Goal: Transaction & Acquisition: Book appointment/travel/reservation

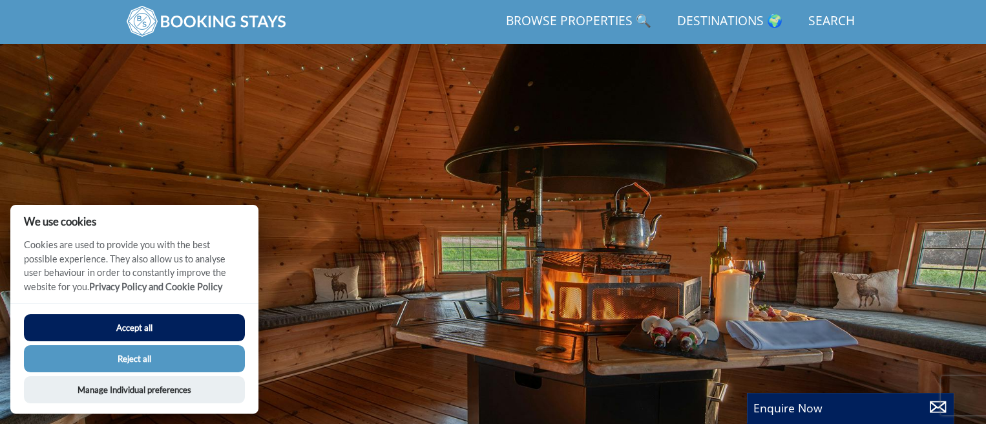
scroll to position [205, 0]
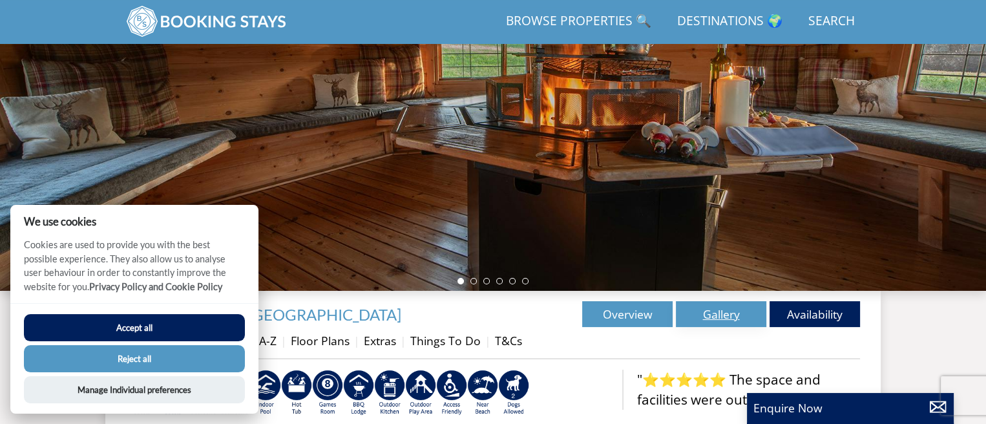
click at [725, 315] on link "Gallery" at bounding box center [721, 314] width 90 height 26
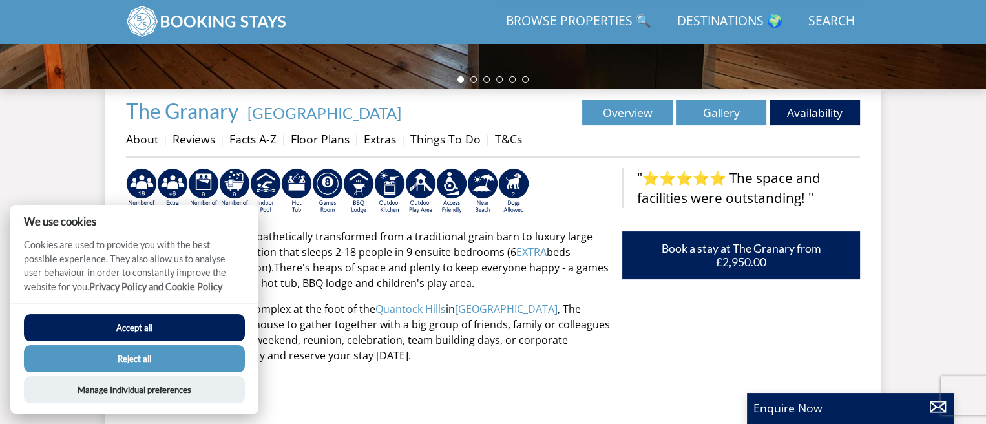
scroll to position [463, 0]
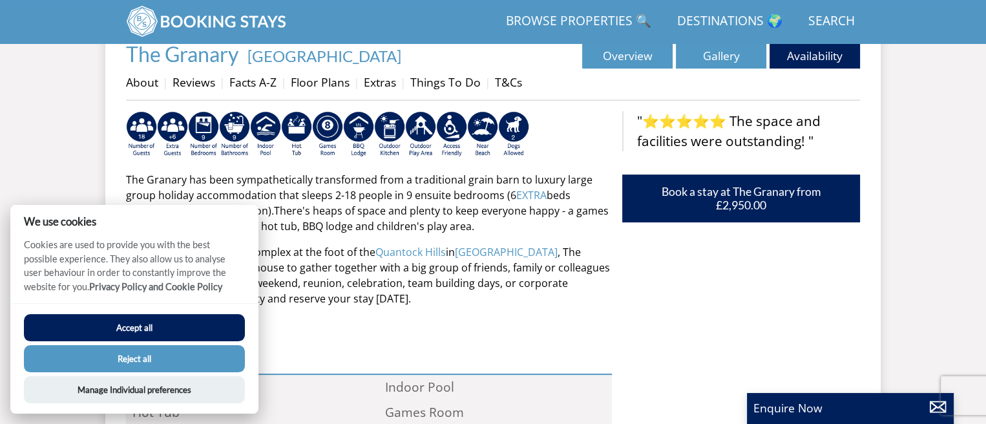
click at [175, 358] on button "Reject all" at bounding box center [134, 358] width 221 height 27
click at [128, 357] on button "Reject all" at bounding box center [134, 358] width 221 height 27
click at [605, 309] on div "The Granary has been sympathetically transformed from a traditional grain barn …" at bounding box center [369, 232] width 486 height 242
drag, startPoint x: 170, startPoint y: 363, endPoint x: 140, endPoint y: 370, distance: 31.4
click at [145, 370] on button "Reject all" at bounding box center [134, 358] width 221 height 27
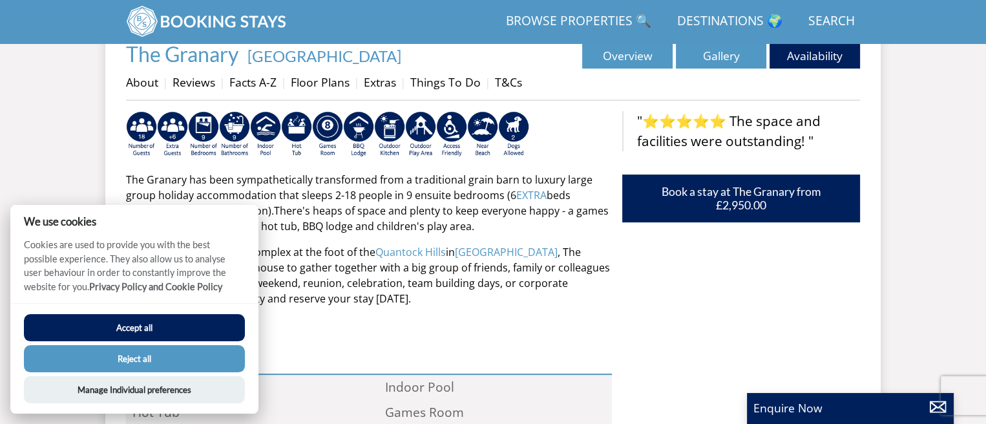
click at [125, 357] on button "Reject all" at bounding box center [134, 358] width 221 height 27
click at [126, 357] on button "Reject all" at bounding box center [134, 358] width 221 height 27
click at [575, 282] on p "Set on a small diversified complex at the foot of the Quantock Hills in Somerse…" at bounding box center [369, 275] width 486 height 62
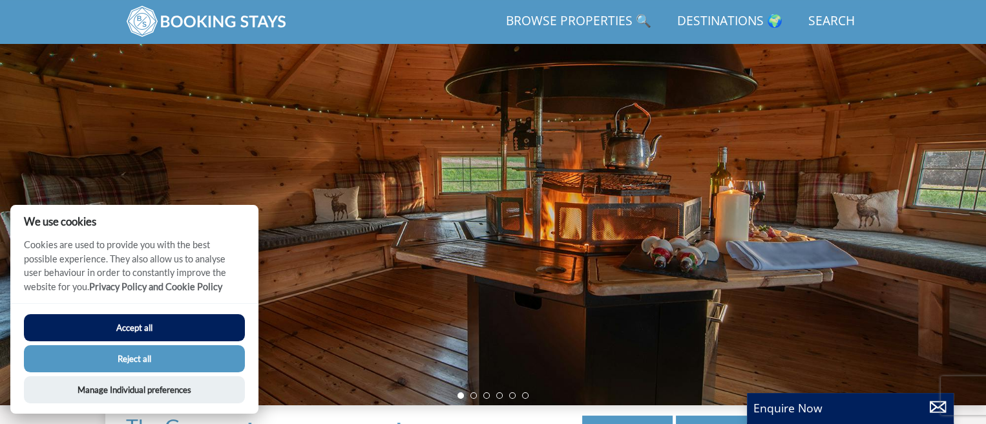
scroll to position [140, 0]
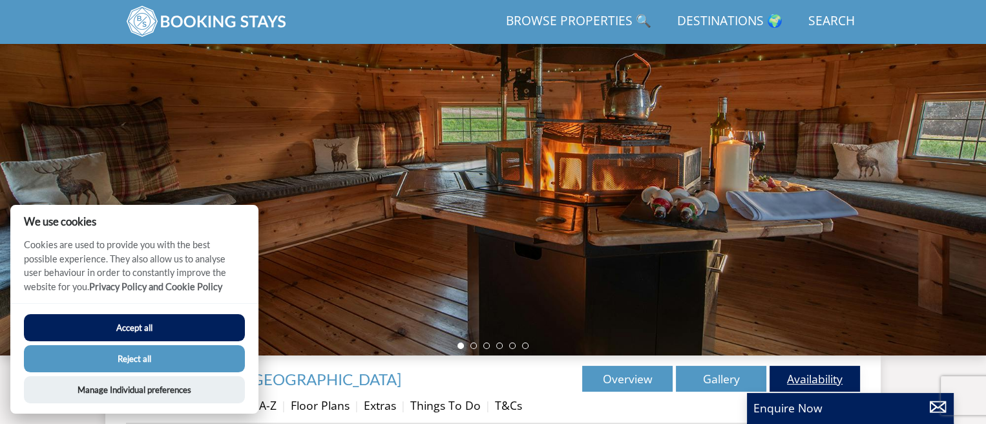
click at [812, 375] on link "Availability" at bounding box center [815, 379] width 90 height 26
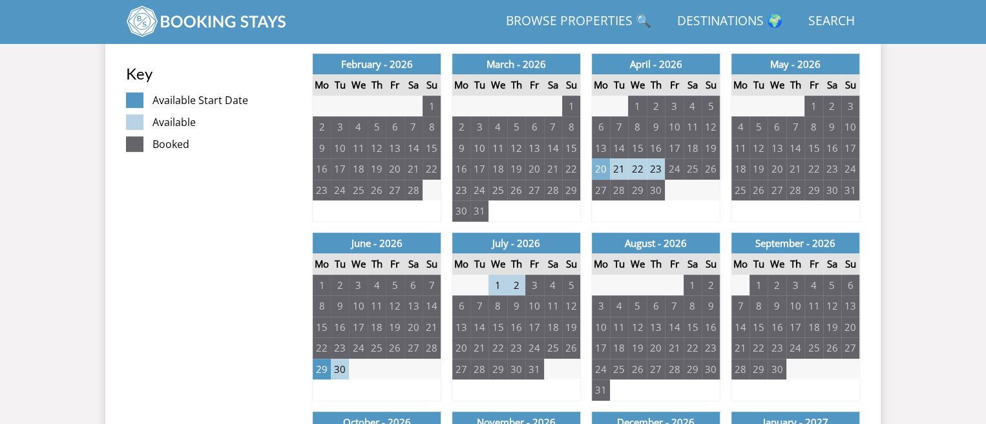
scroll to position [776, 0]
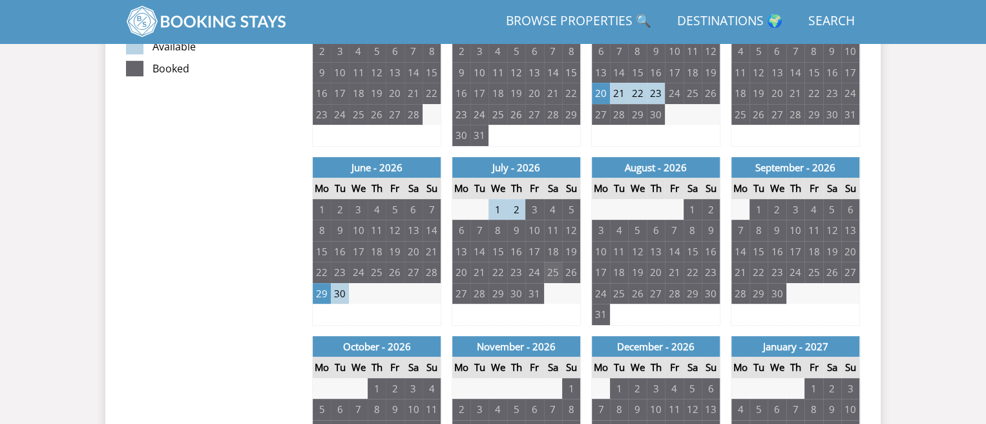
click at [547, 275] on td "25" at bounding box center [553, 272] width 18 height 21
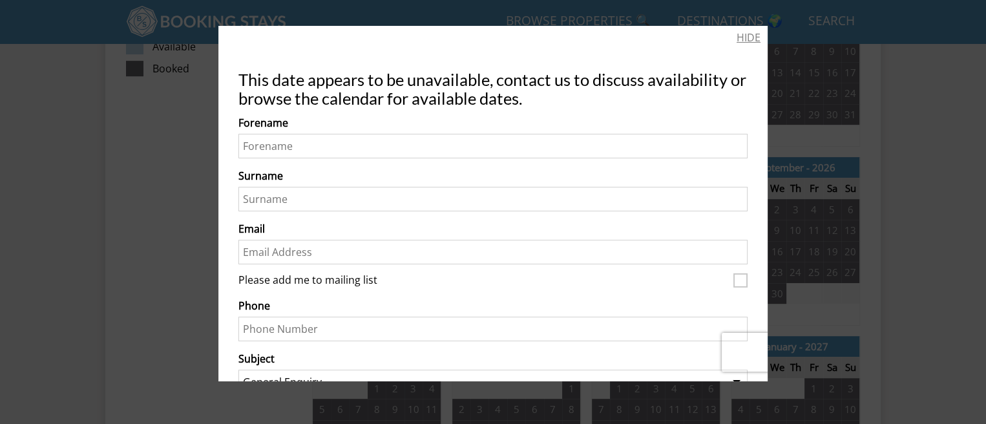
click at [737, 40] on link "HIDE" at bounding box center [749, 38] width 24 height 16
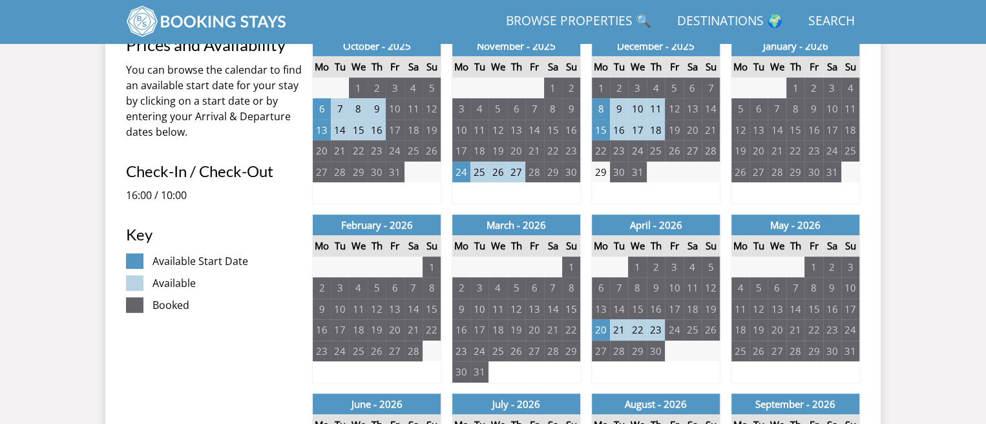
scroll to position [516, 0]
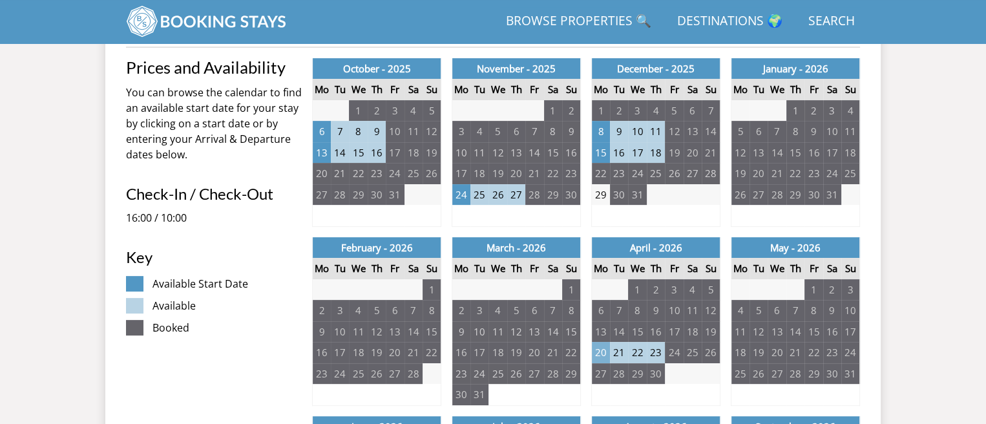
click at [602, 354] on td "20" at bounding box center [601, 352] width 18 height 21
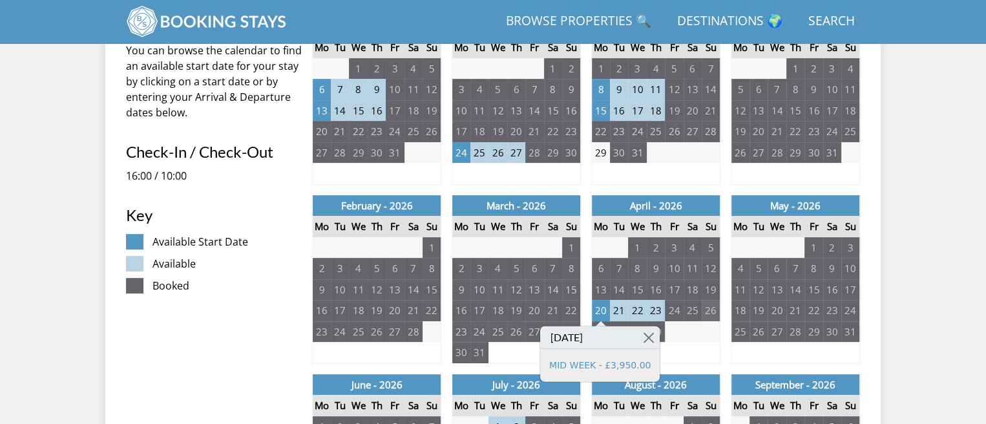
scroll to position [581, 0]
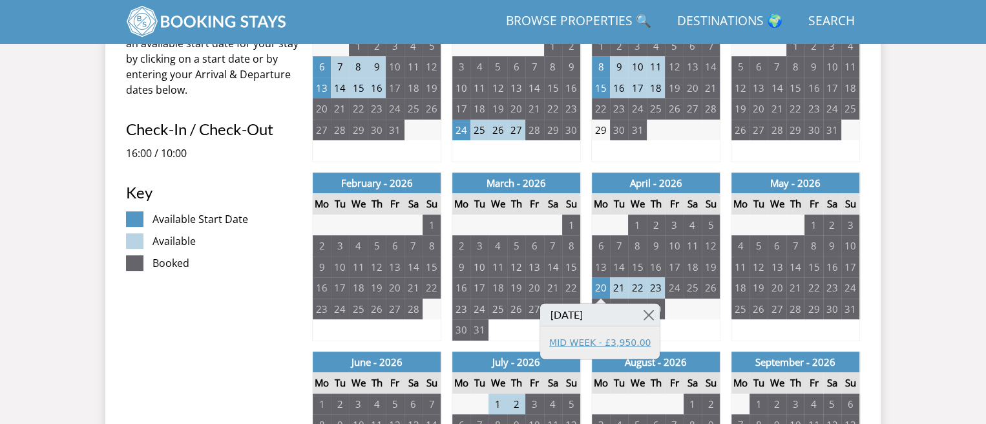
click at [604, 345] on link "MID WEEK - £3,950.00" at bounding box center [599, 342] width 101 height 14
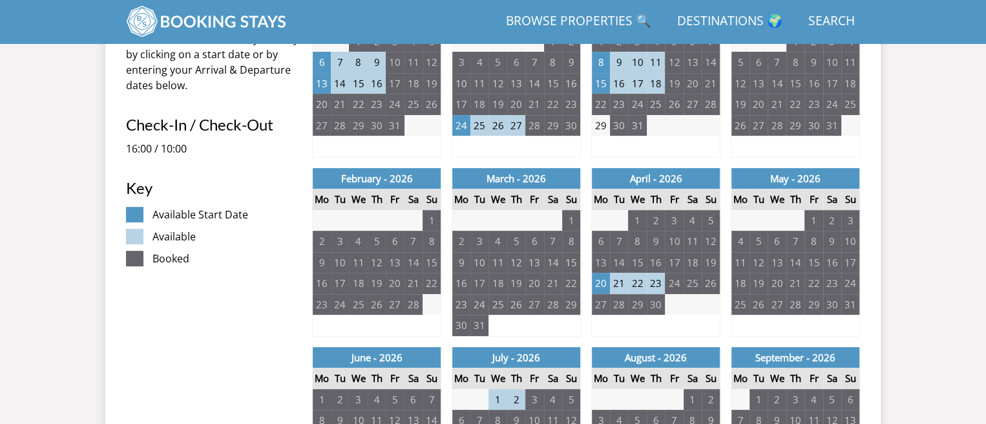
scroll to position [581, 0]
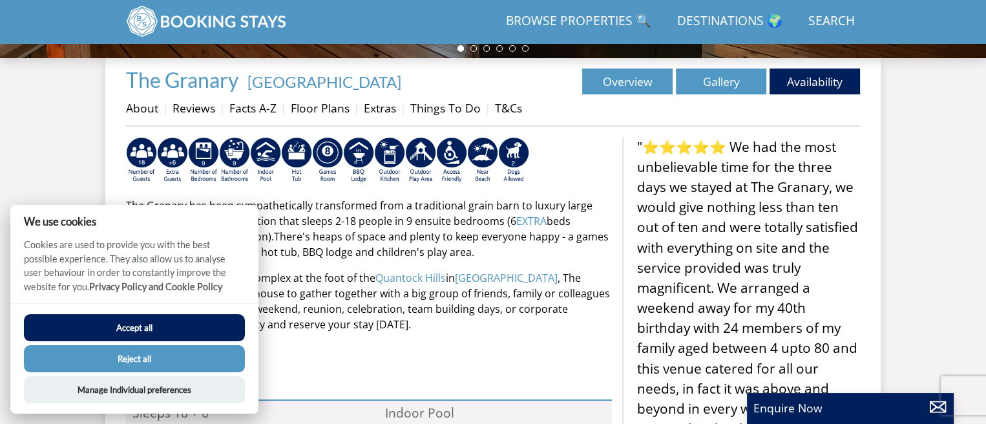
scroll to position [452, 0]
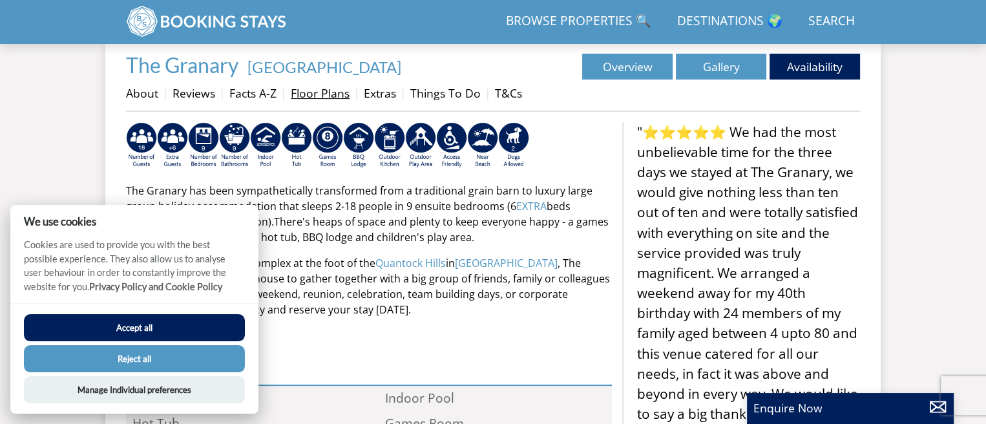
click at [312, 90] on link "Floor Plans" at bounding box center [320, 93] width 59 height 16
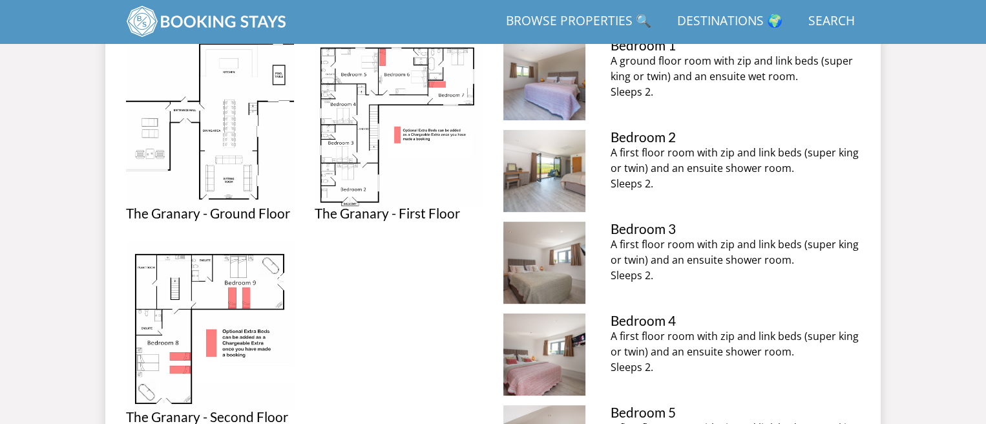
scroll to position [516, 0]
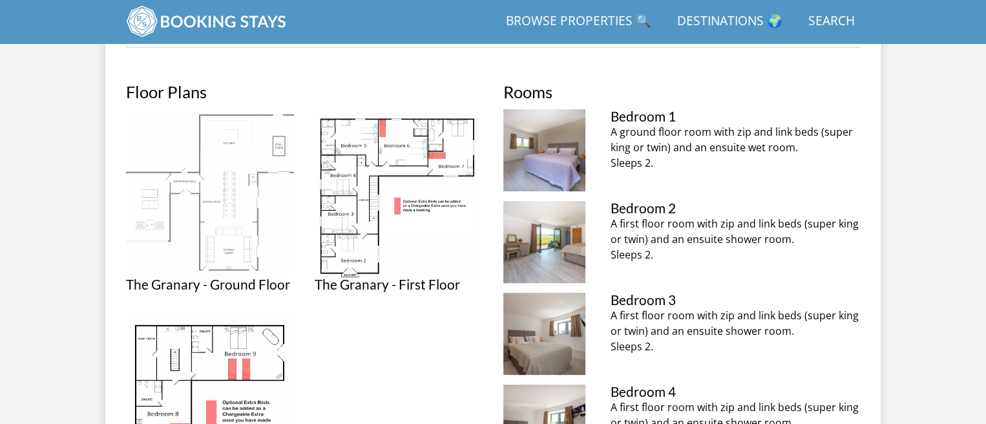
click at [236, 182] on img at bounding box center [210, 193] width 168 height 168
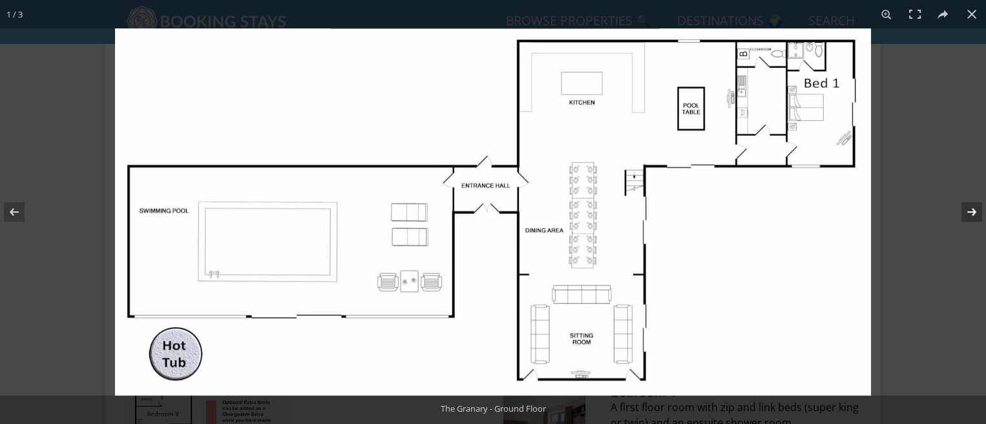
click at [962, 213] on button at bounding box center [963, 212] width 45 height 65
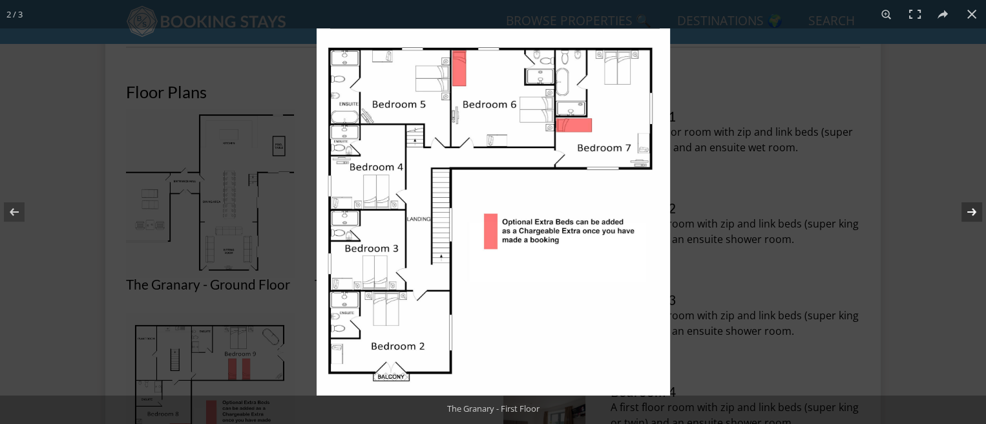
click at [973, 209] on button at bounding box center [963, 212] width 45 height 65
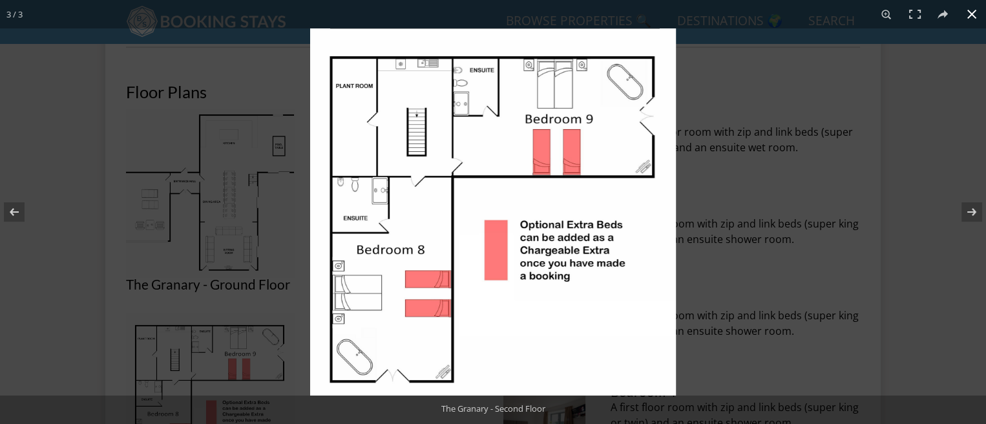
click at [972, 16] on button at bounding box center [972, 14] width 28 height 28
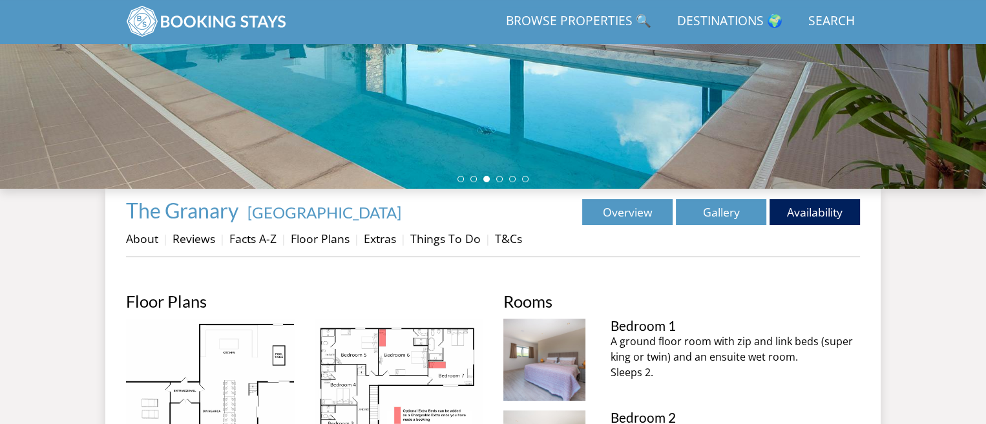
scroll to position [388, 0]
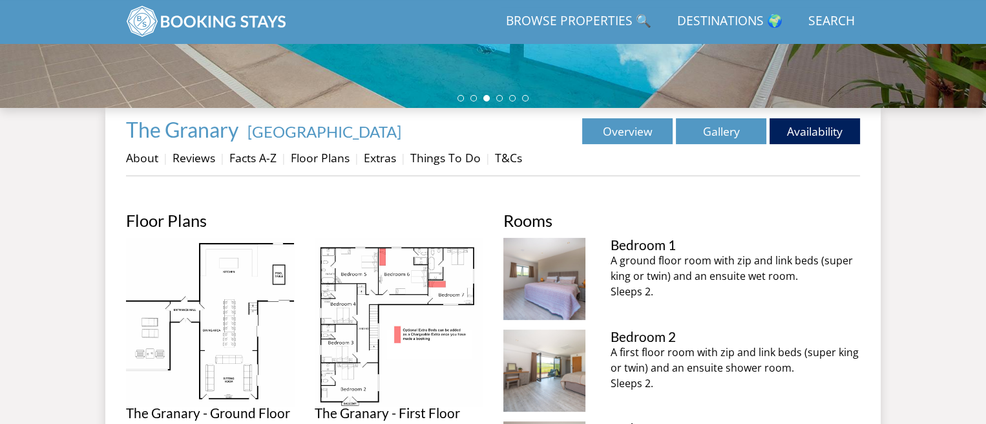
click at [380, 145] on div "Properties The Granary - [GEOGRAPHIC_DATA] Overview Gallery Availability About …" at bounding box center [493, 147] width 734 height 58
click at [377, 157] on link "Extras" at bounding box center [380, 158] width 32 height 16
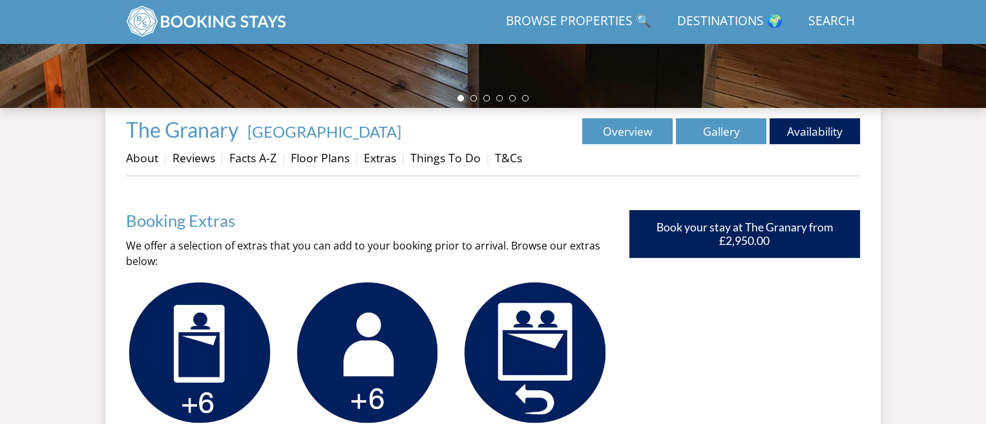
scroll to position [388, 0]
click at [147, 161] on link "About" at bounding box center [142, 158] width 32 height 16
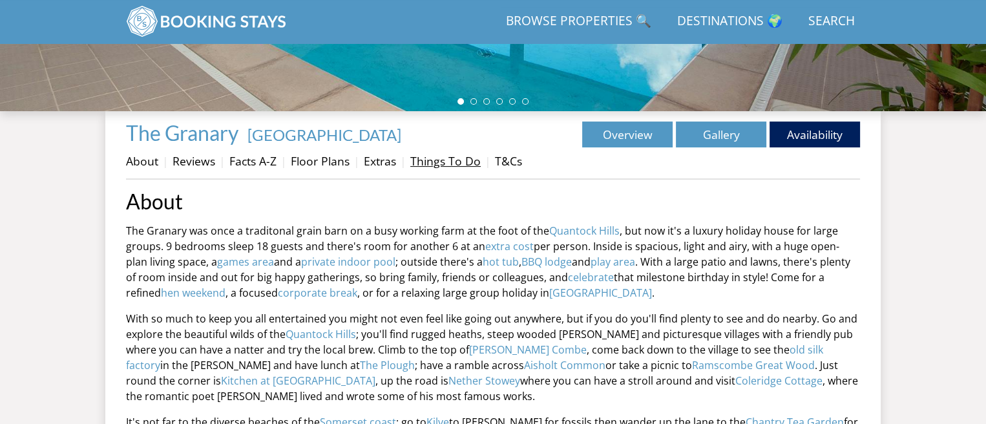
scroll to position [255, 0]
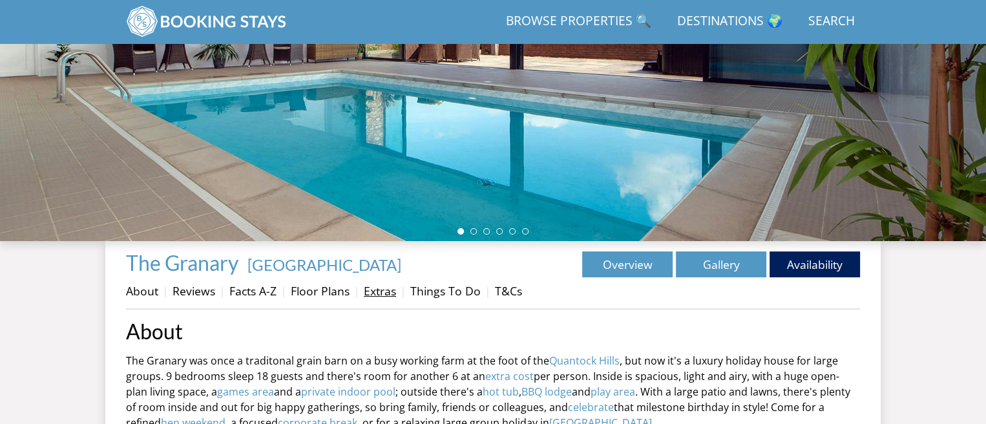
click at [390, 297] on link "Extras" at bounding box center [380, 291] width 32 height 16
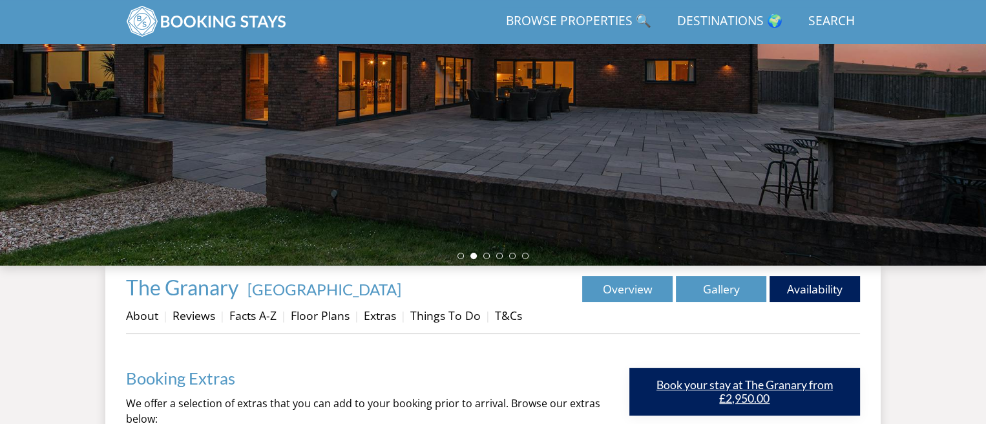
scroll to position [388, 0]
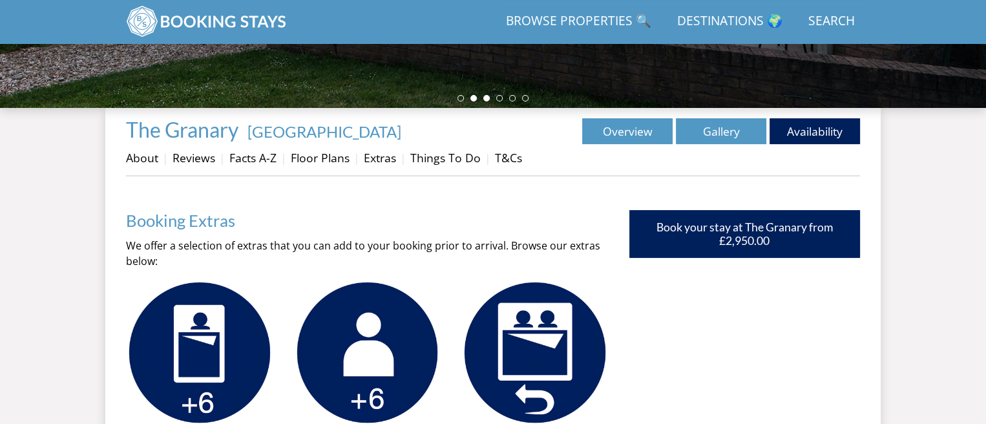
click at [485, 100] on li at bounding box center [486, 98] width 6 height 6
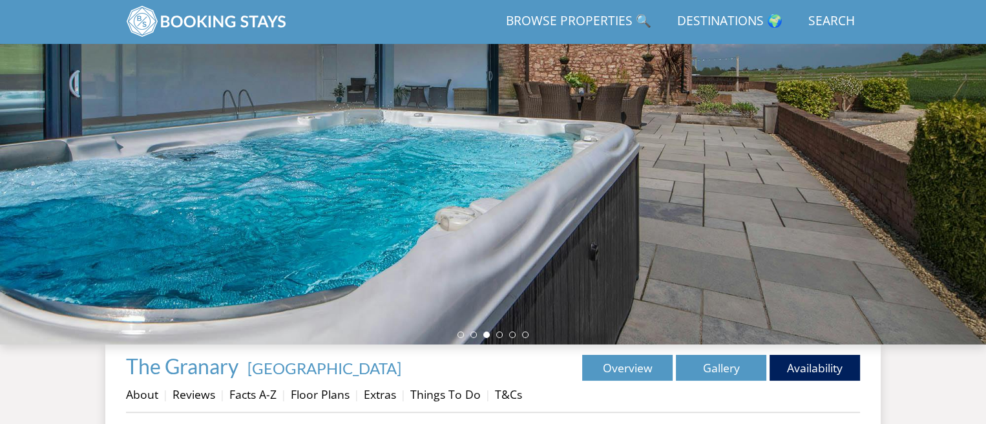
scroll to position [129, 0]
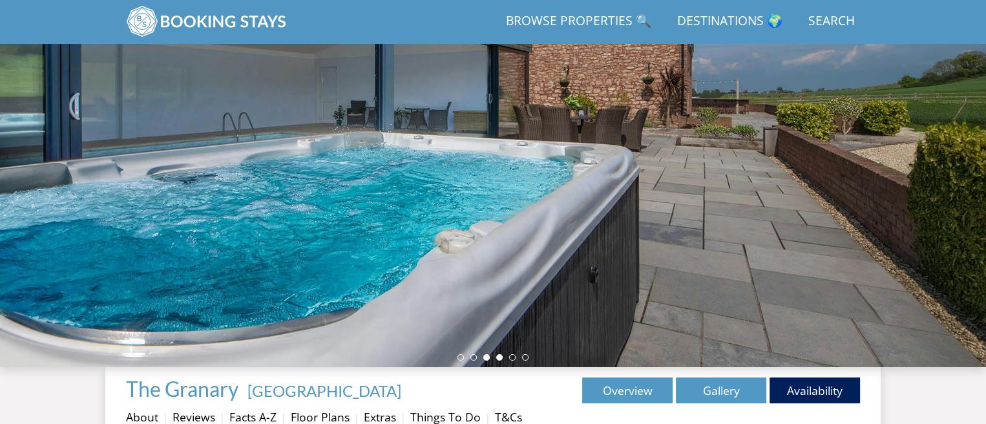
click at [502, 357] on li at bounding box center [499, 357] width 6 height 6
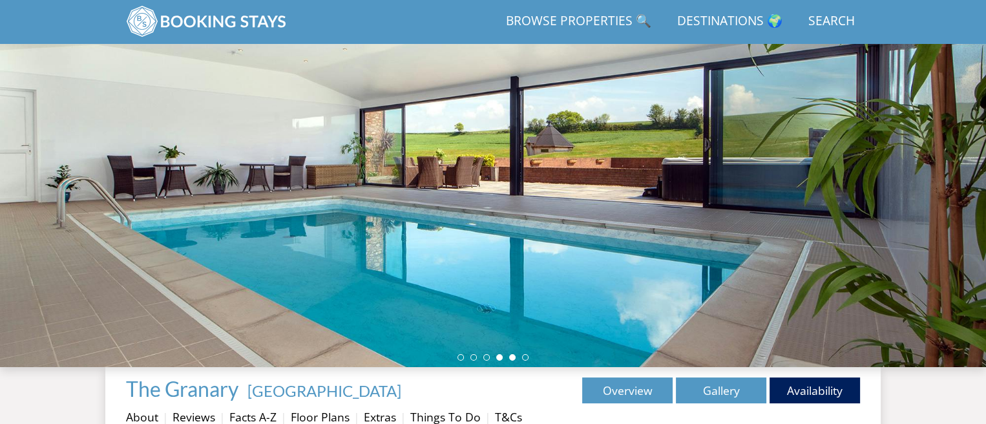
click at [515, 357] on li at bounding box center [512, 357] width 6 height 6
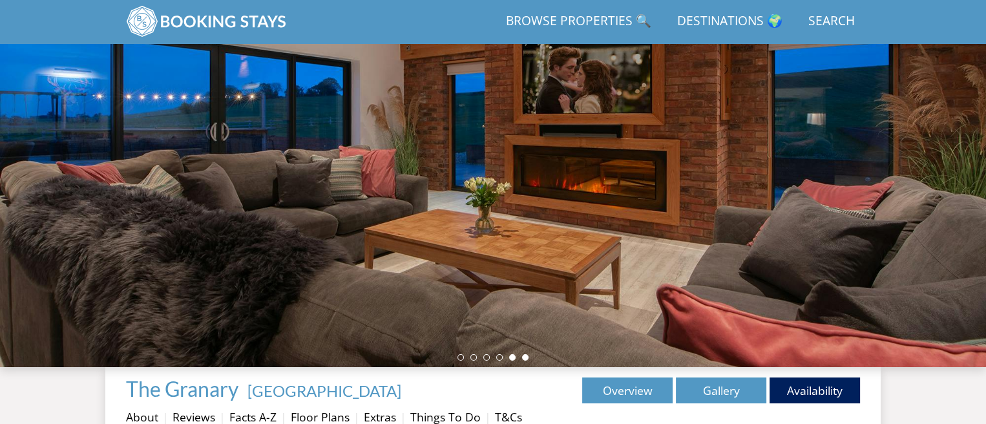
click at [527, 356] on li at bounding box center [525, 357] width 6 height 6
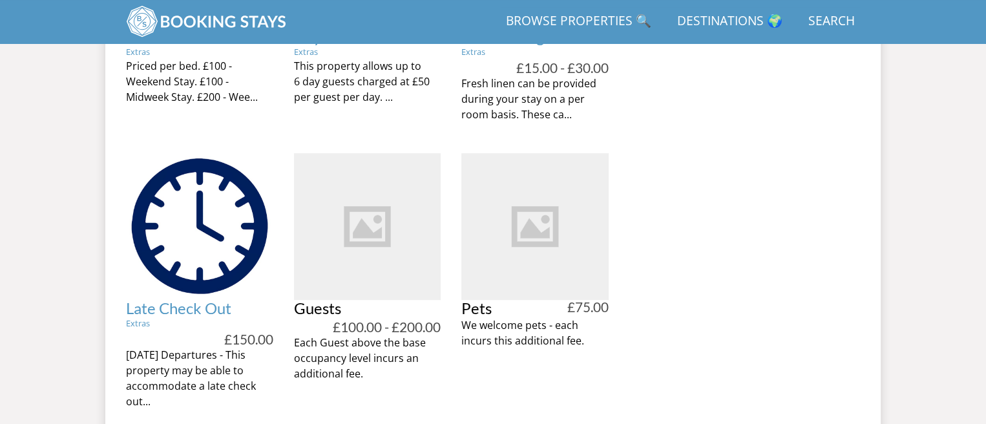
scroll to position [840, 0]
